Goal: Task Accomplishment & Management: Manage account settings

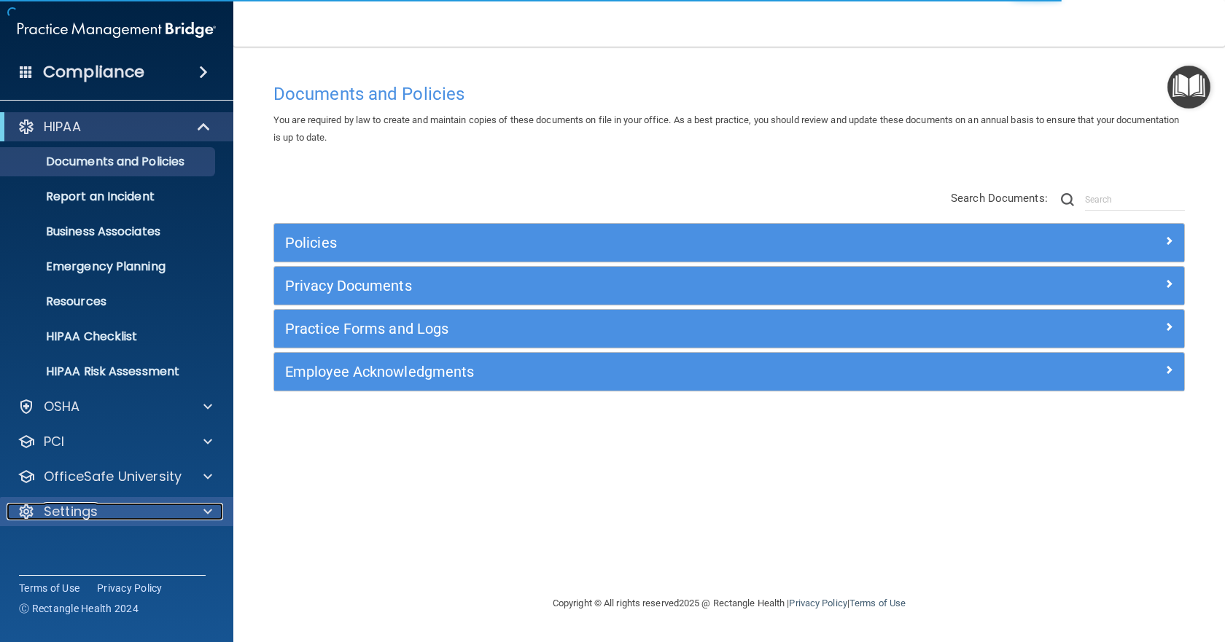
click at [104, 505] on div "Settings" at bounding box center [97, 512] width 181 height 18
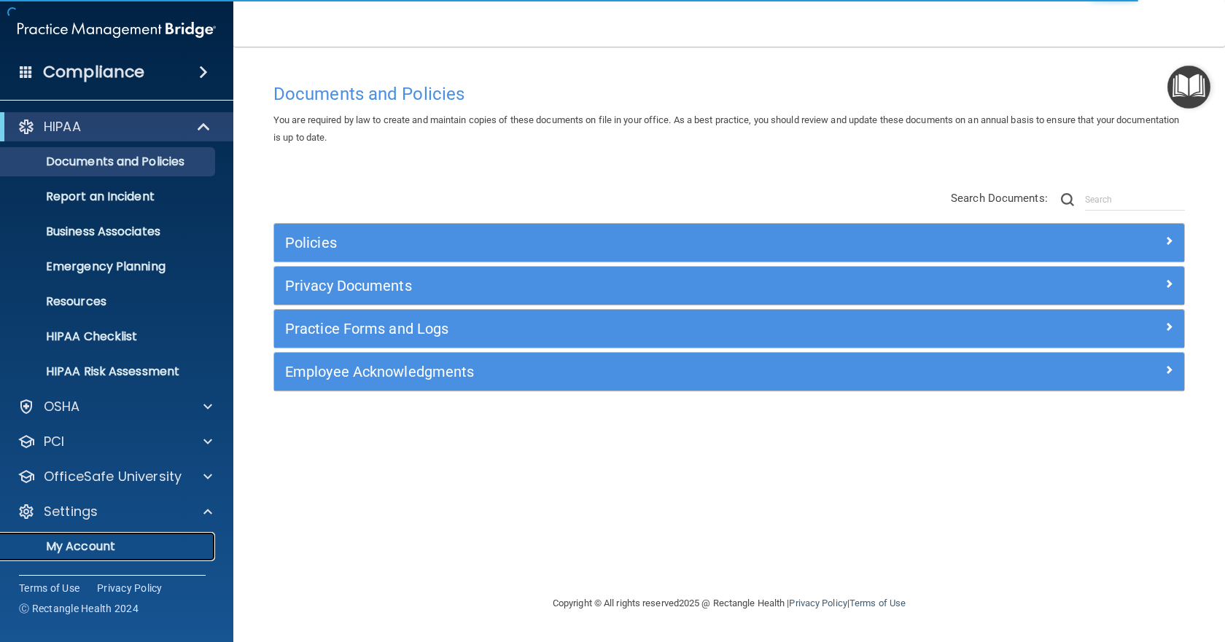
click at [100, 542] on p "My Account" at bounding box center [108, 547] width 199 height 15
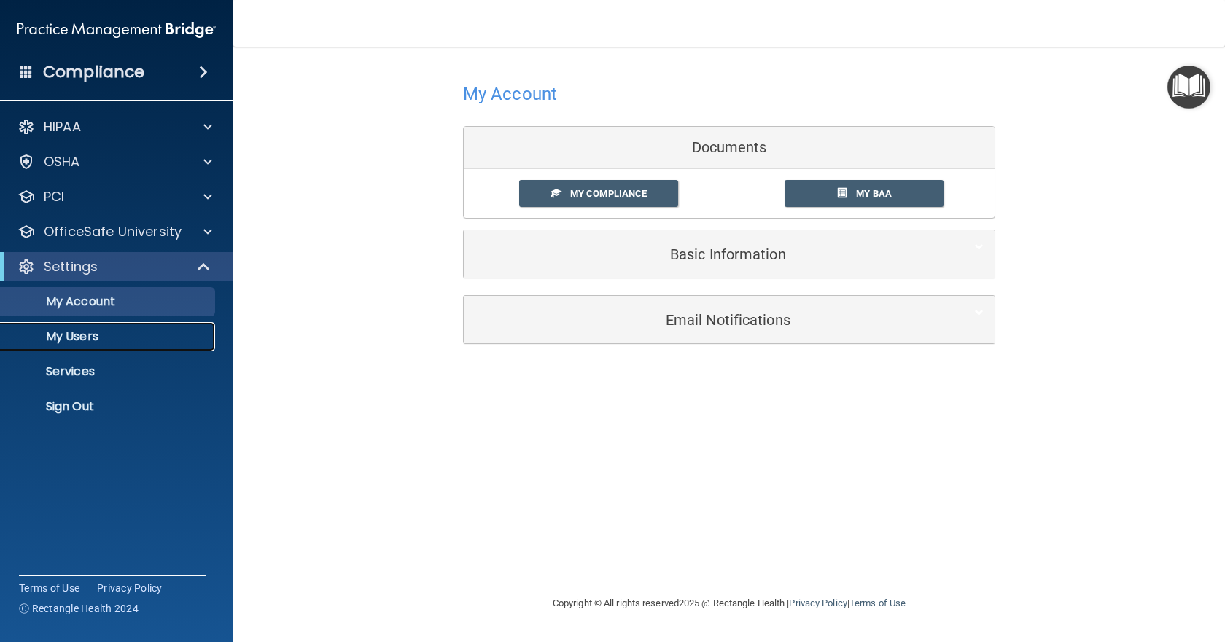
click at [62, 335] on p "My Users" at bounding box center [108, 337] width 199 height 15
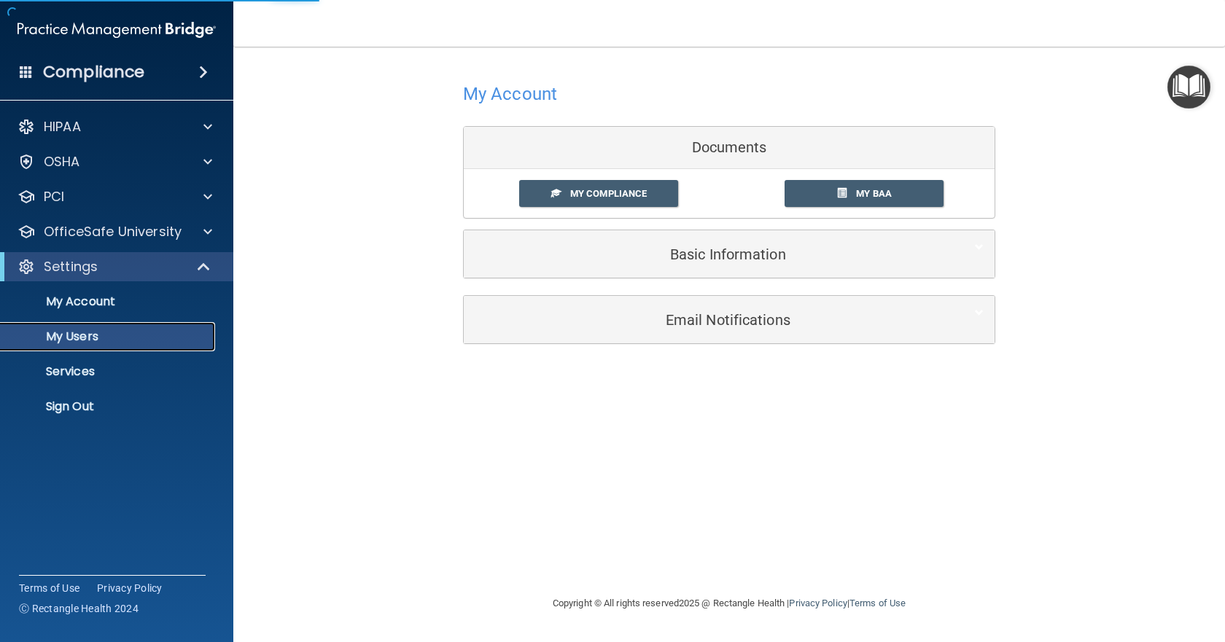
select select "20"
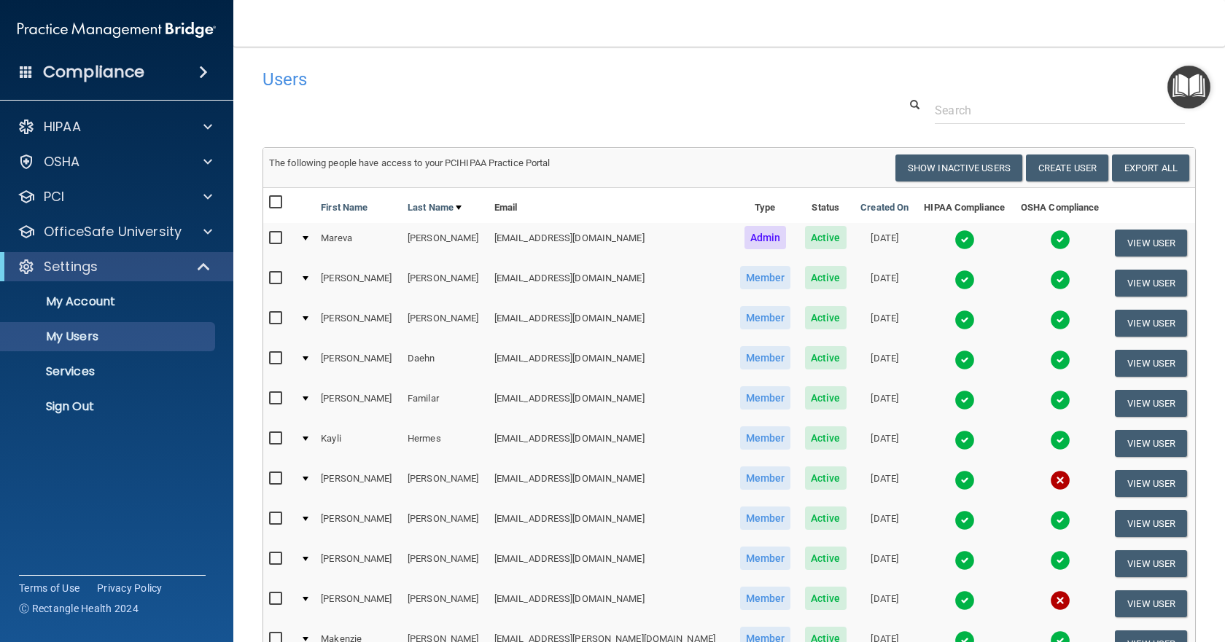
click at [308, 479] on div at bounding box center [306, 479] width 6 height 4
click at [1050, 483] on img at bounding box center [1060, 480] width 20 height 20
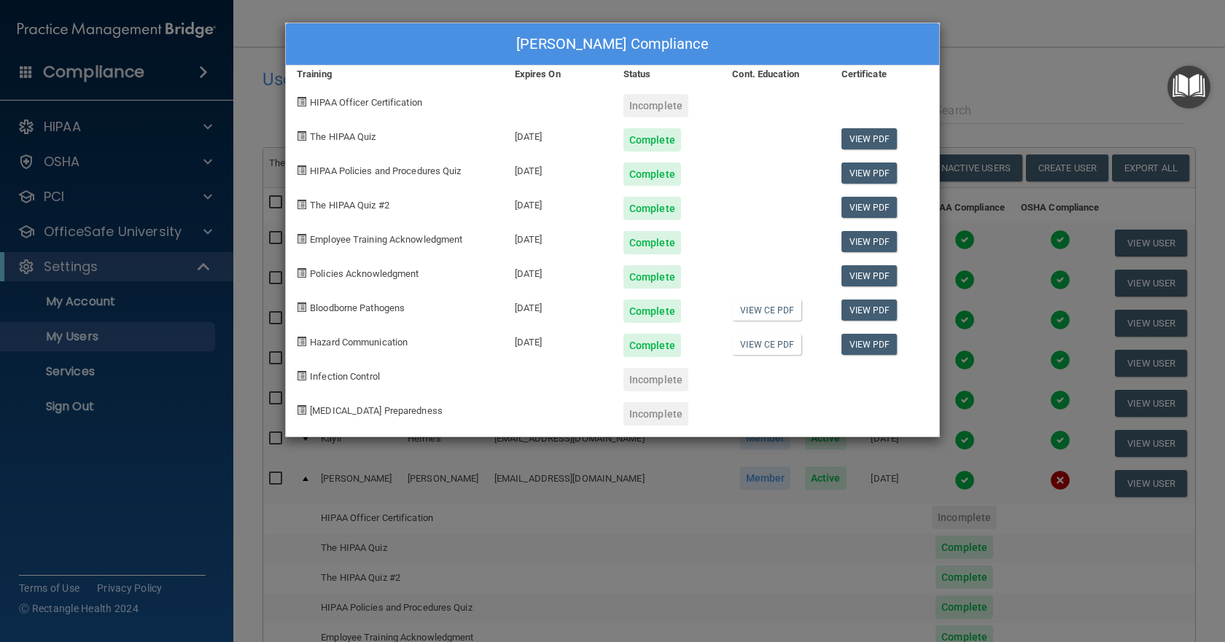
click at [973, 31] on div "[PERSON_NAME] Compliance Training Expires On Status Cont. Education Certificate…" at bounding box center [612, 321] width 1225 height 642
